Goal: Task Accomplishment & Management: Use online tool/utility

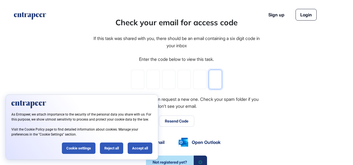
paste input "*"
type input "*"
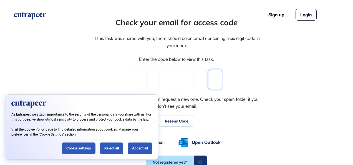
type input "*"
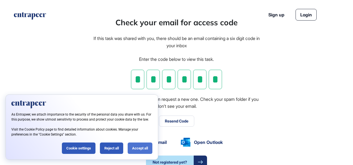
click at [141, 149] on div "Accept all" at bounding box center [140, 148] width 25 height 11
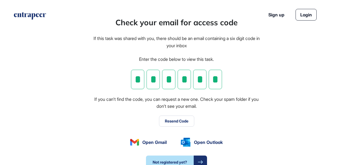
scroll to position [0, 0]
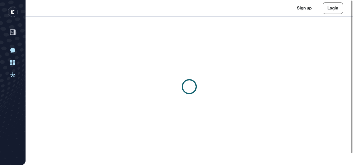
scroll to position [0, 0]
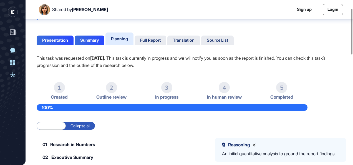
scroll to position [31, 0]
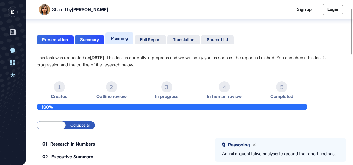
click at [58, 88] on div "1" at bounding box center [59, 86] width 11 height 11
click at [144, 39] on div "Full Report" at bounding box center [150, 39] width 21 height 5
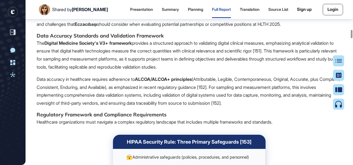
scroll to position [6672, 0]
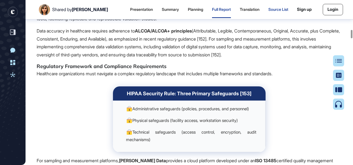
click at [269, 9] on div "Source List" at bounding box center [279, 9] width 20 height 5
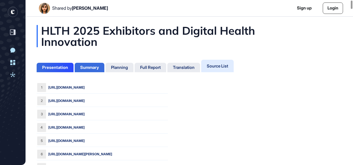
click at [87, 66] on div "Summary" at bounding box center [89, 67] width 19 height 5
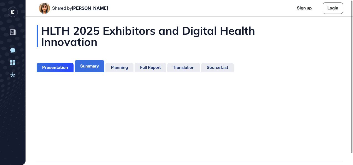
scroll to position [2, 0]
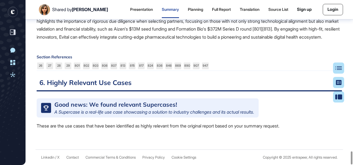
scroll to position [1906, 0]
click at [133, 11] on div "Presentation" at bounding box center [141, 9] width 23 height 5
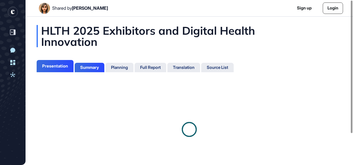
scroll to position [2, 0]
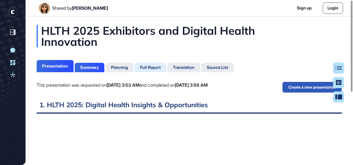
click at [156, 69] on div "Full Report" at bounding box center [150, 67] width 21 height 5
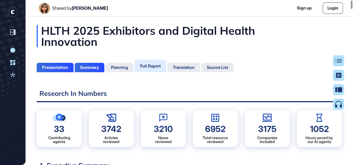
scroll to position [137, 1]
click at [177, 65] on div "Translation" at bounding box center [184, 67] width 22 height 5
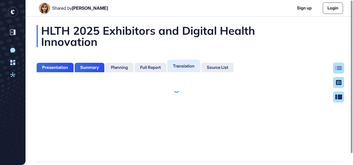
scroll to position [137, 1]
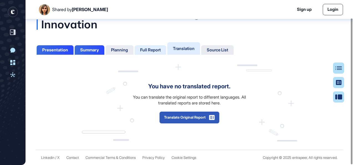
click at [158, 51] on div "Full Report" at bounding box center [150, 50] width 21 height 5
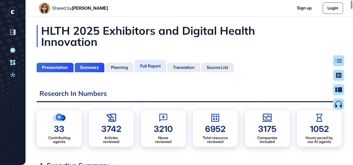
click at [259, 125] on div "3175" at bounding box center [267, 129] width 18 height 8
click at [259, 127] on div "3175" at bounding box center [267, 129] width 18 height 8
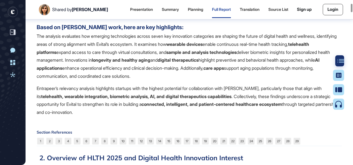
click at [341, 61] on icon at bounding box center [341, 61] width 7 height 4
